Goal: Information Seeking & Learning: Learn about a topic

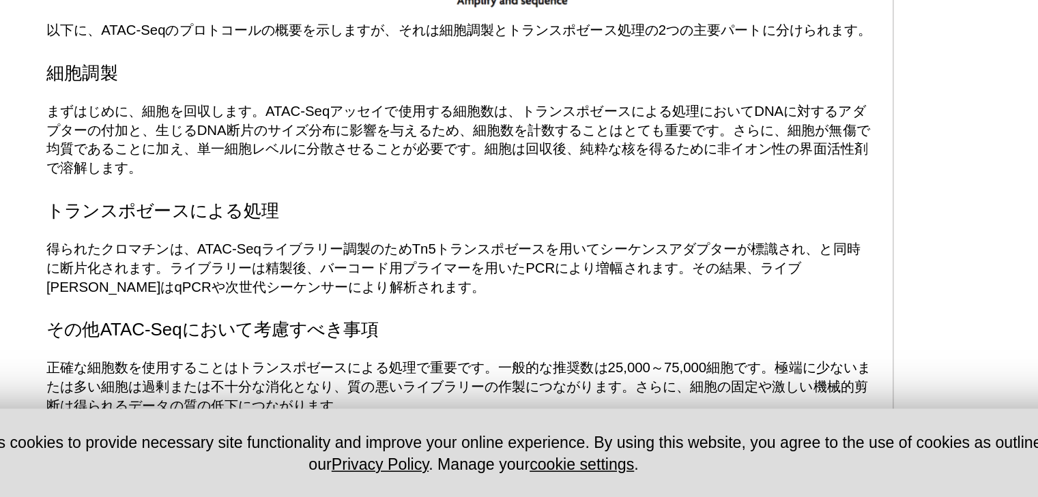
scroll to position [1602, 0]
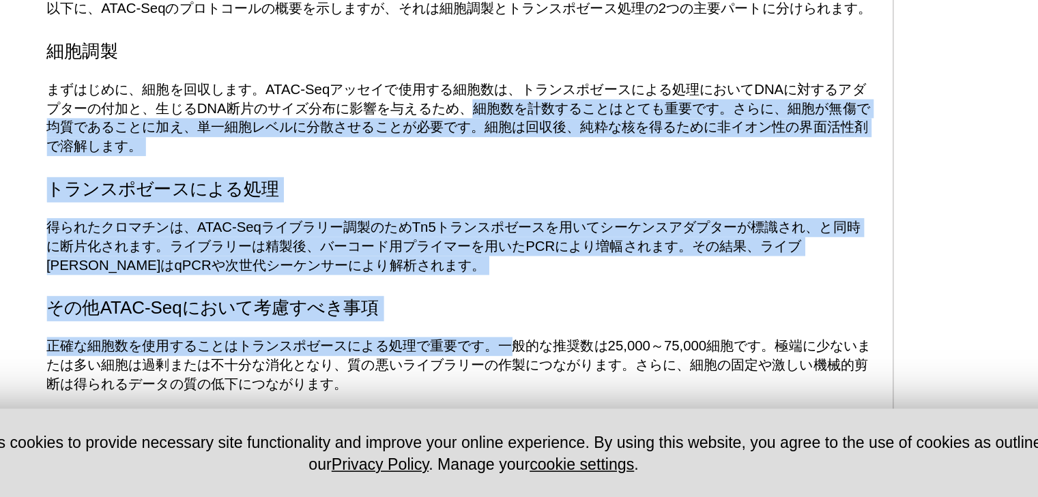
drag, startPoint x: 463, startPoint y: 258, endPoint x: 481, endPoint y: 403, distance: 146.5
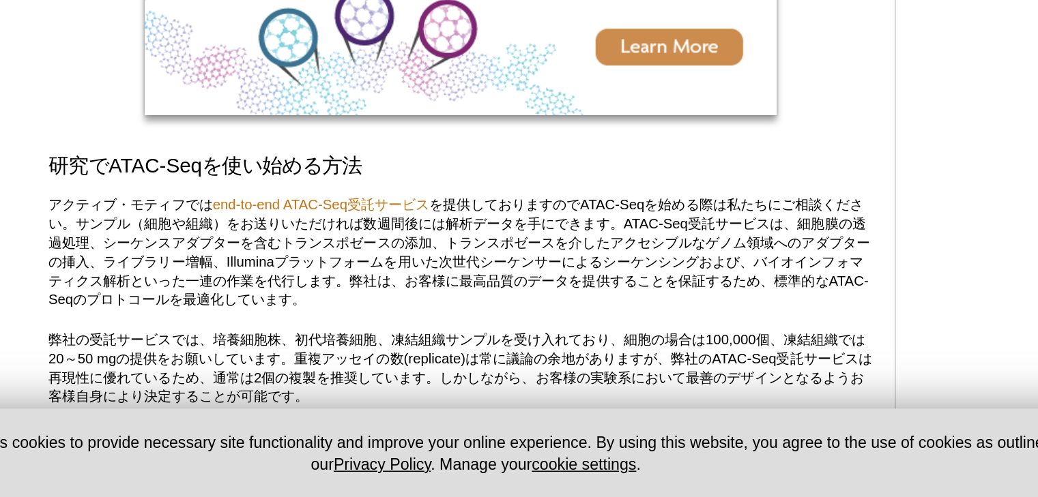
scroll to position [3234, 0]
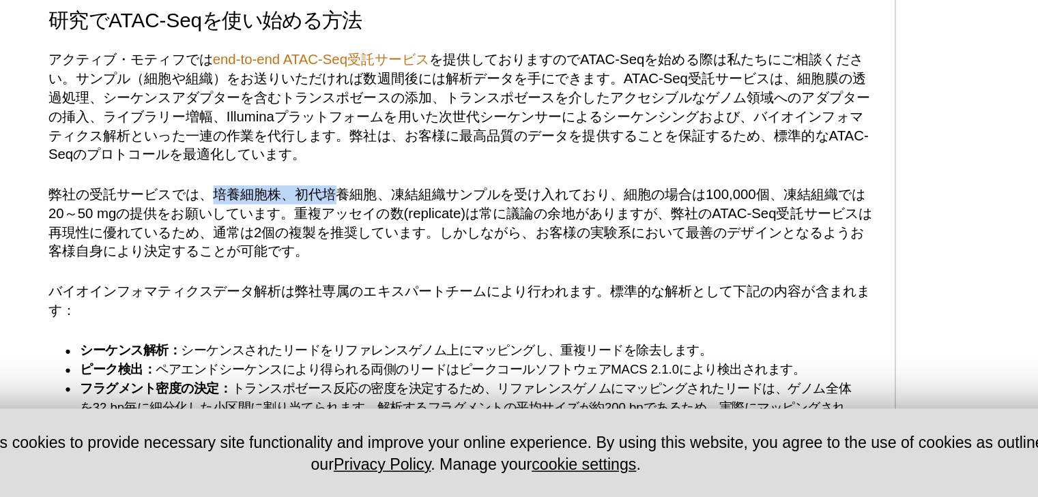
drag, startPoint x: 289, startPoint y: 334, endPoint x: 366, endPoint y: 334, distance: 77.1
click at [366, 334] on p "弊社の受託サービスでは、培養細胞株、初代培養細胞、凍結組織サンプルを受け入れており、細胞の場合は100,000個、凍結組織では20～50 mgの提供をお願いし…" at bounding box center [444, 319] width 534 height 49
click at [522, 345] on p "弊社の受託サービスでは、培養細胞株、初代培養細胞、凍結組織サンプルを受け入れており、細胞の場合は100,000個、凍結組織では20～50 mgの提供をお願いし…" at bounding box center [444, 319] width 534 height 49
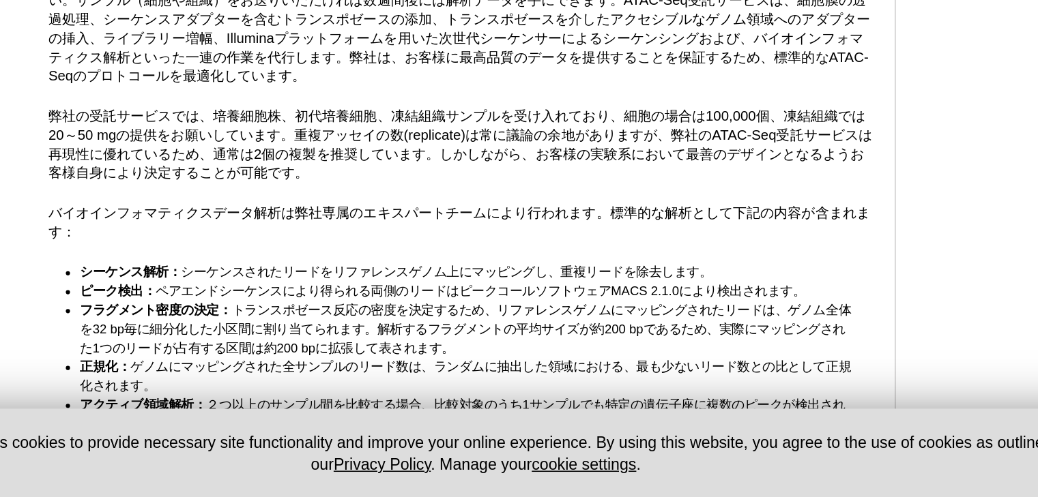
scroll to position [3286, 0]
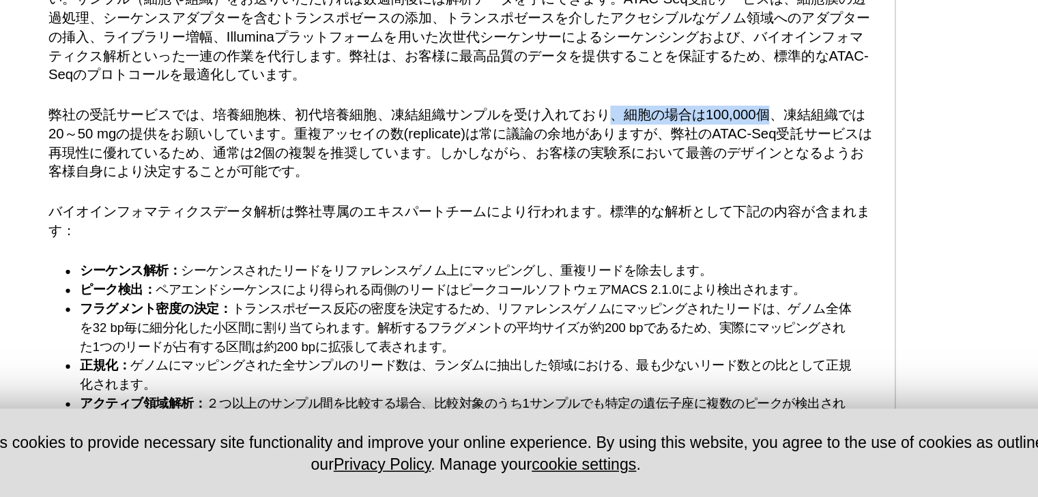
drag, startPoint x: 650, startPoint y: 287, endPoint x: 545, endPoint y: 285, distance: 105.1
click at [545, 285] on p "弊社の受託サービスでは、培養細胞株、初代培養細胞、凍結組織サンプルを受け入れており、細胞の場合は100,000個、凍結組織では20～50 mgの提供をお願いし…" at bounding box center [444, 268] width 534 height 49
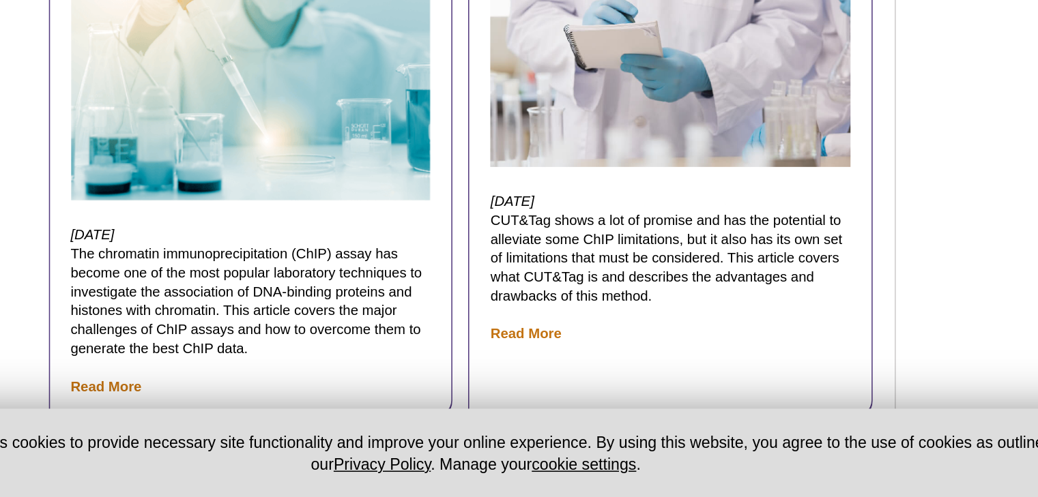
scroll to position [4439, 0]
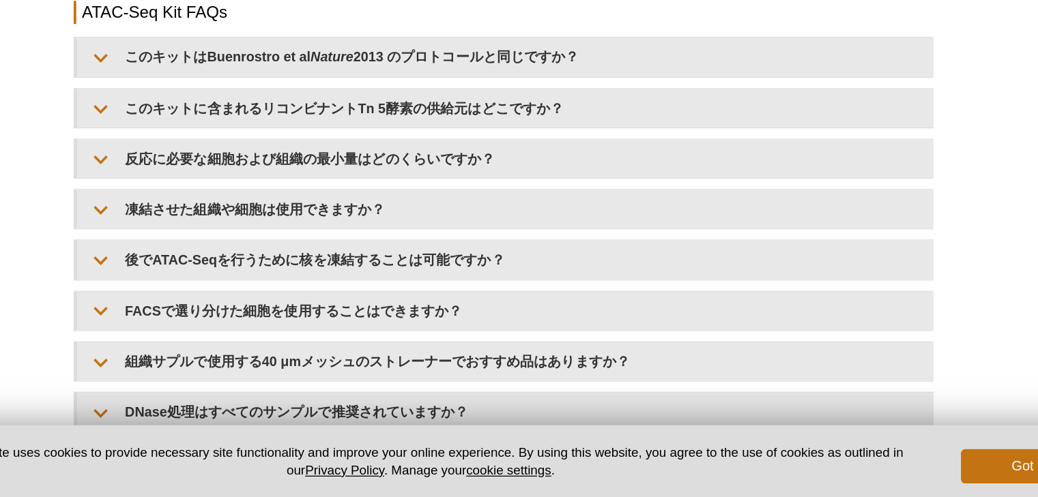
scroll to position [2367, 0]
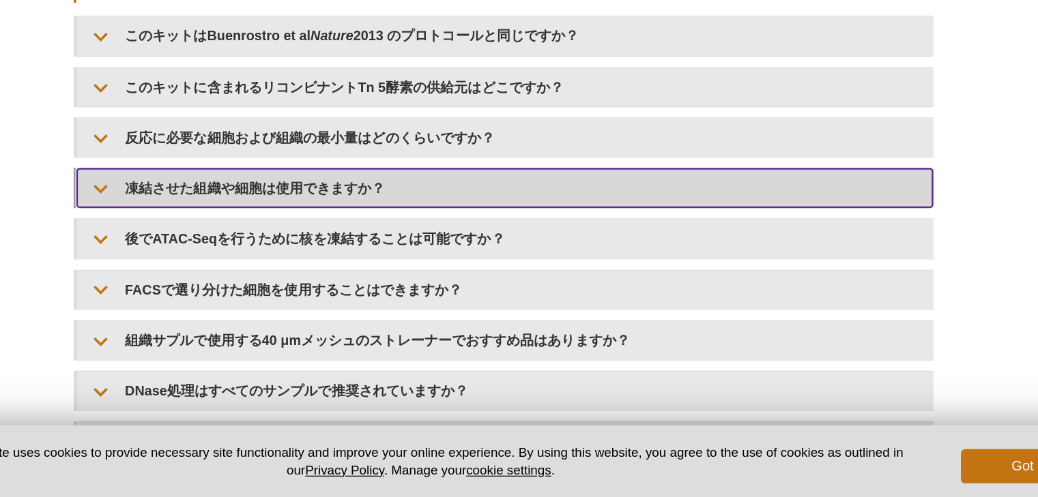
click at [390, 237] on summary "凍結させた組織や細胞は使用できますか？" at bounding box center [520, 250] width 682 height 31
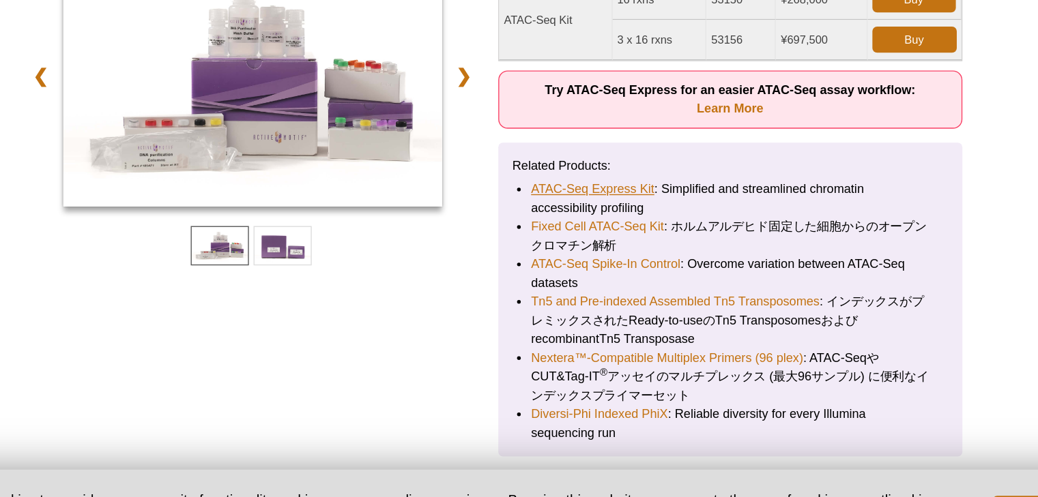
scroll to position [173, 0]
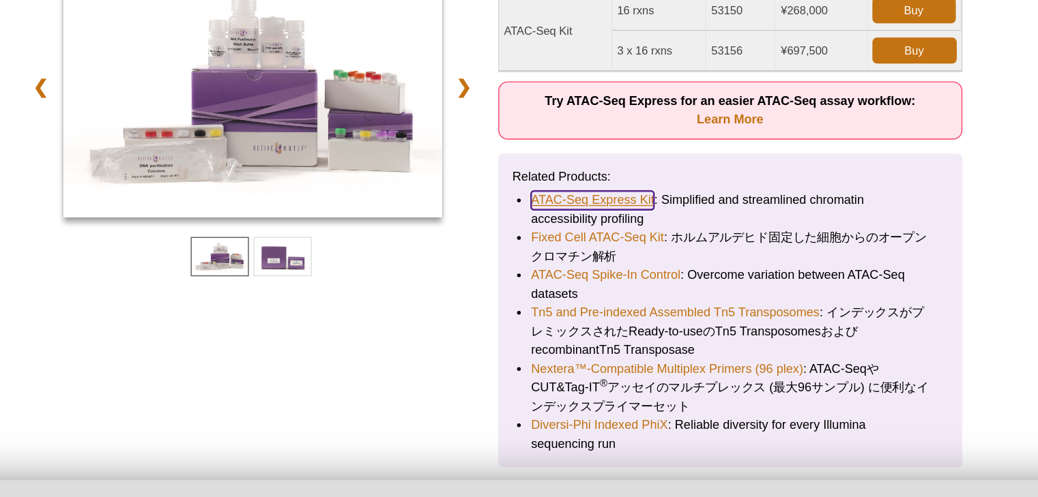
click at [597, 237] on link "ATAC-Seq Express Kit" at bounding box center [592, 236] width 89 height 14
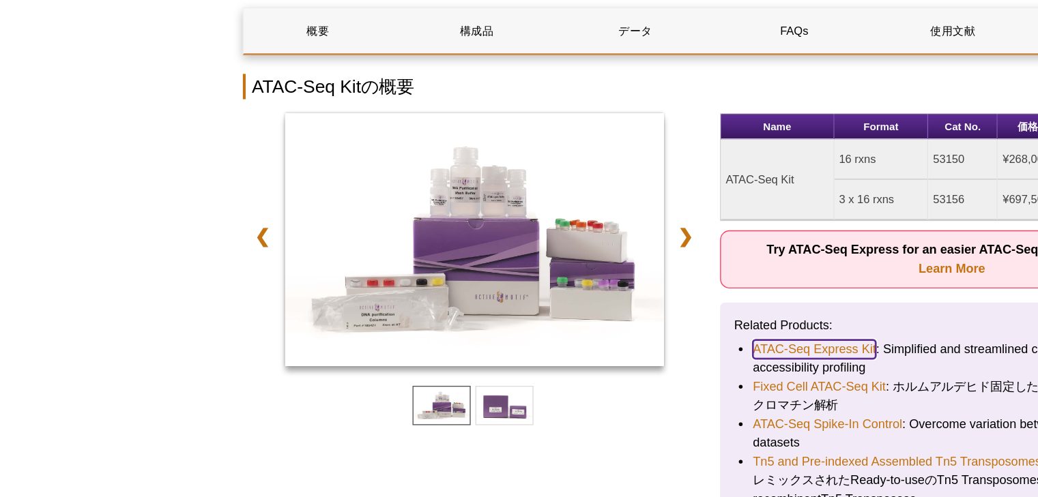
scroll to position [0, 0]
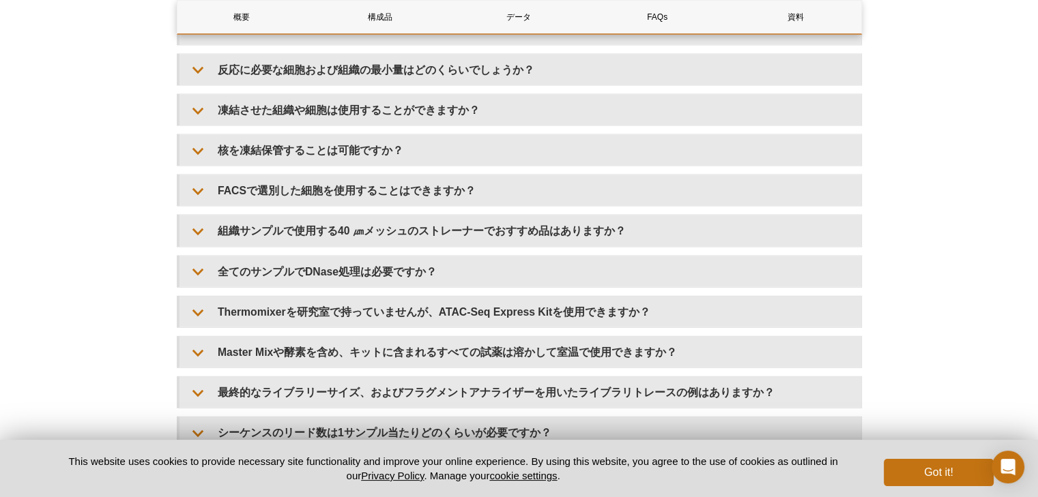
scroll to position [2975, 0]
